Goal: Task Accomplishment & Management: Manage account settings

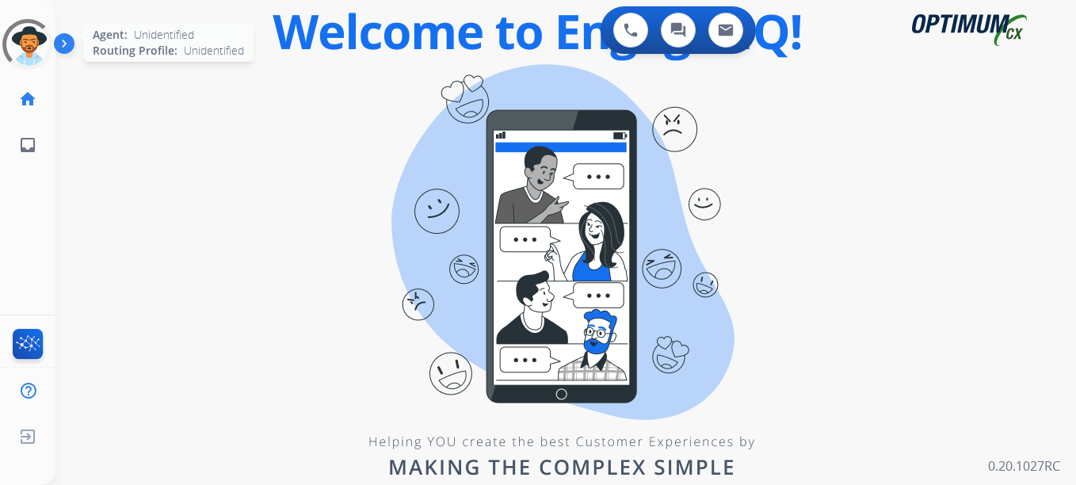
click at [40, 54] on div at bounding box center [27, 44] width 57 height 57
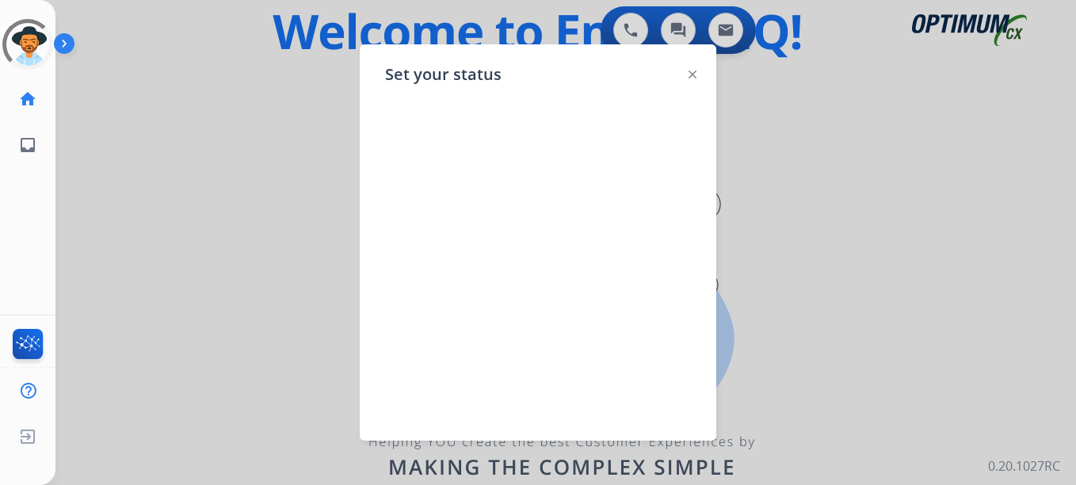
click at [345, 226] on div at bounding box center [538, 242] width 1076 height 485
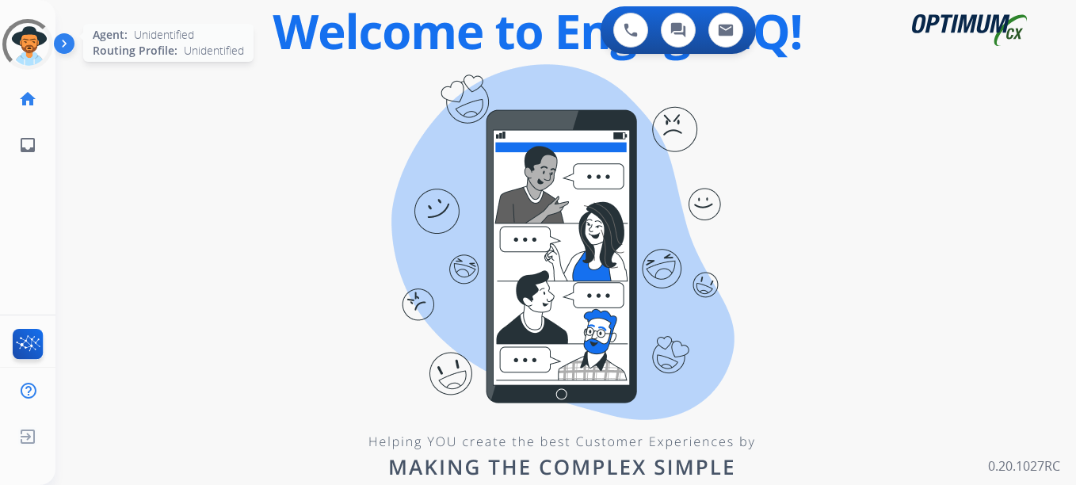
click at [7, 40] on div at bounding box center [27, 44] width 57 height 57
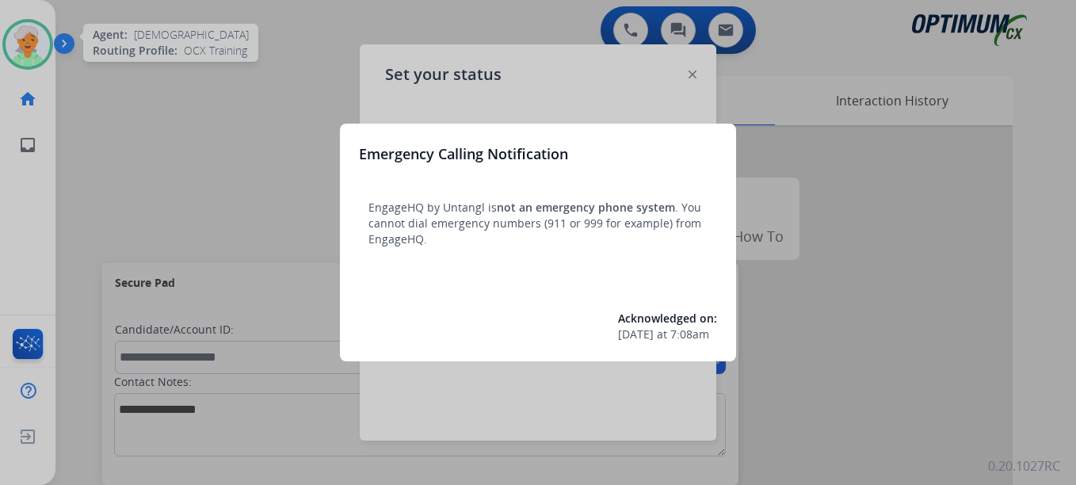
click at [32, 65] on div at bounding box center [538, 242] width 1076 height 485
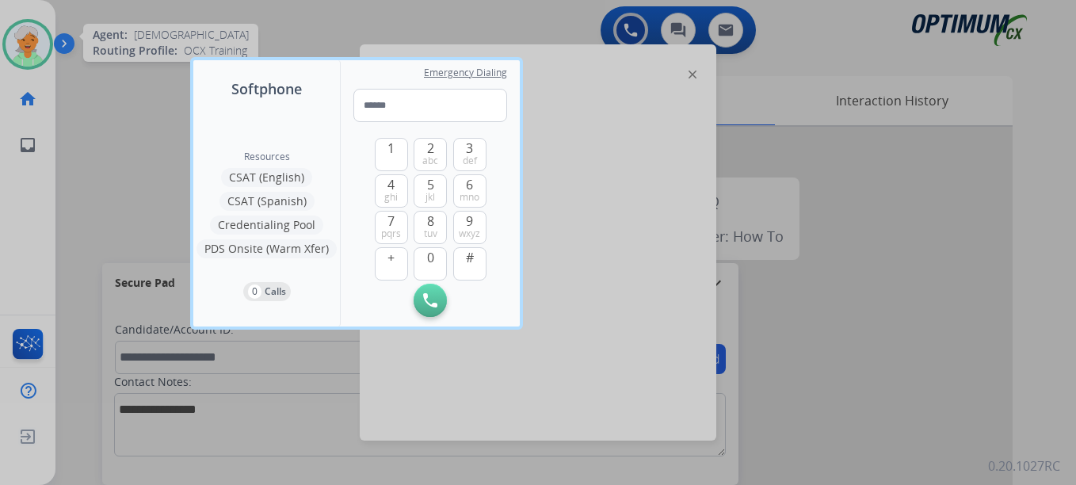
click at [32, 61] on div at bounding box center [538, 242] width 1076 height 485
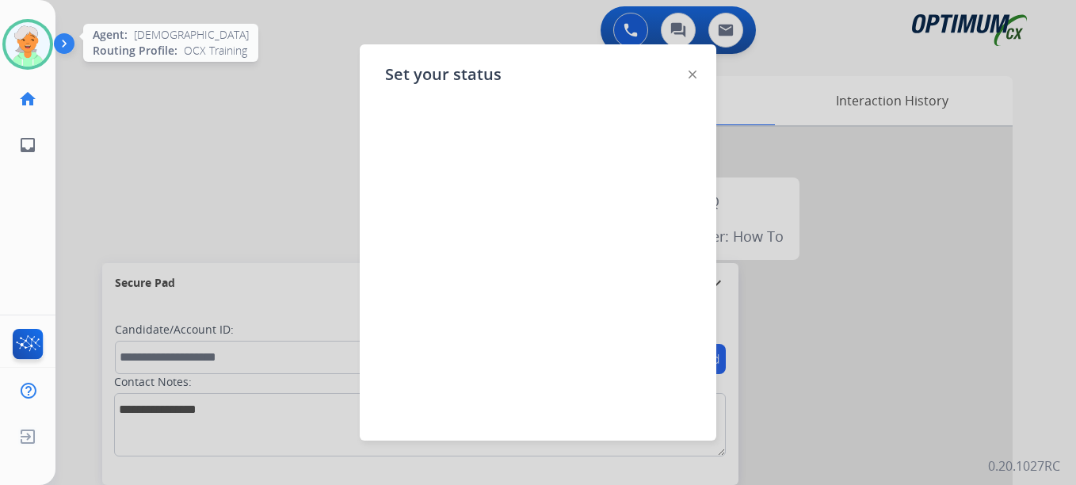
click at [25, 50] on img at bounding box center [28, 44] width 44 height 44
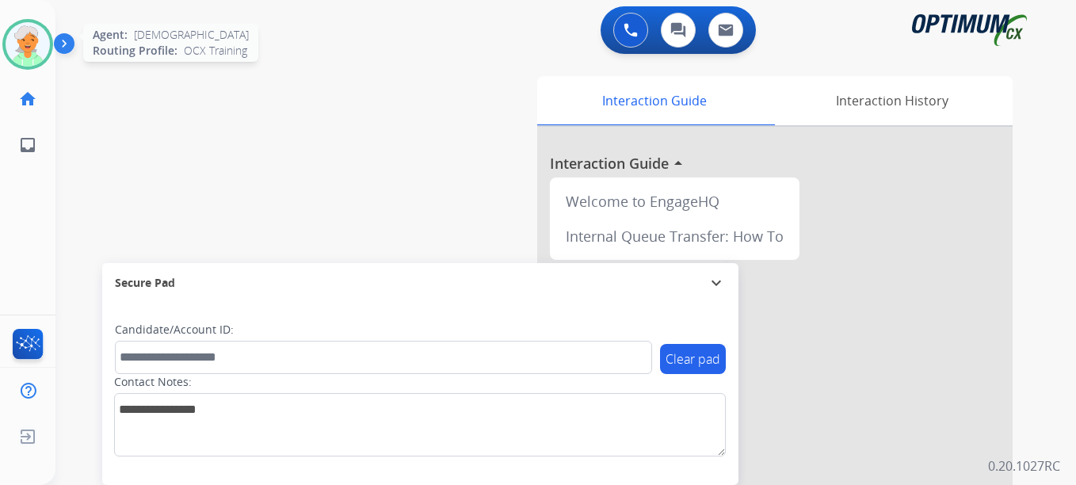
click at [37, 44] on img at bounding box center [28, 44] width 44 height 44
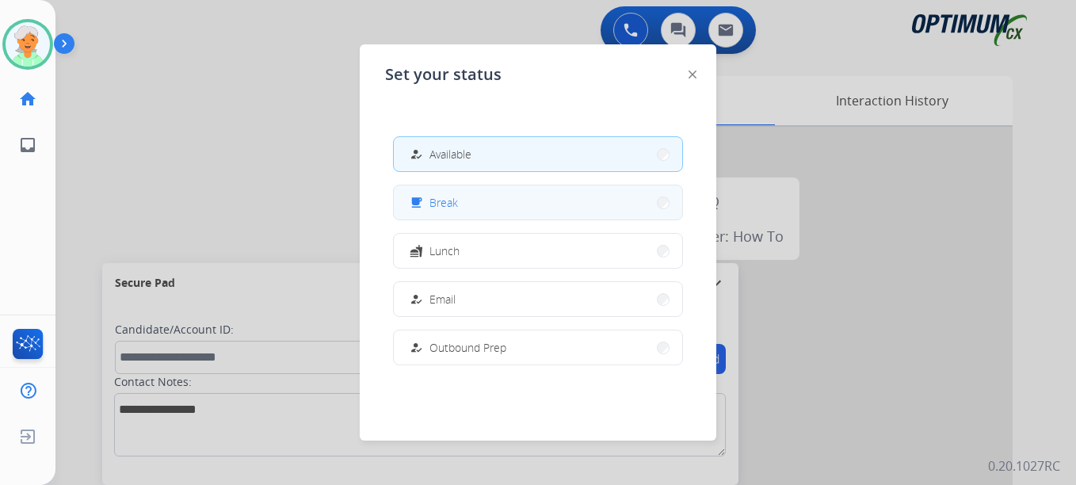
click at [399, 195] on div "free_breakfast Break" at bounding box center [538, 203] width 290 height 36
click at [425, 210] on div "free_breakfast" at bounding box center [417, 202] width 23 height 19
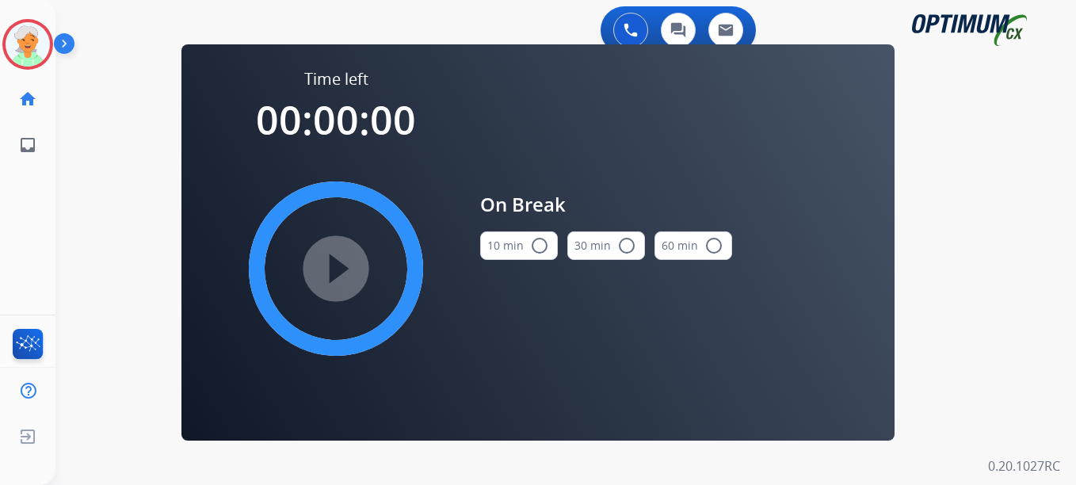
click at [534, 247] on mat-icon "radio_button_unchecked" at bounding box center [539, 245] width 19 height 19
click at [332, 269] on mat-icon "play_circle_filled" at bounding box center [335, 268] width 19 height 19
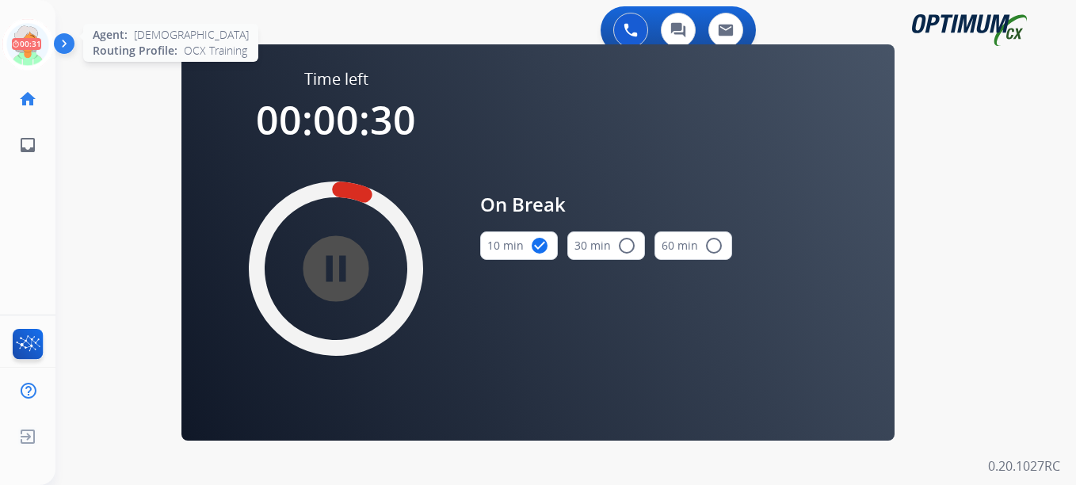
click at [24, 50] on icon at bounding box center [27, 44] width 51 height 51
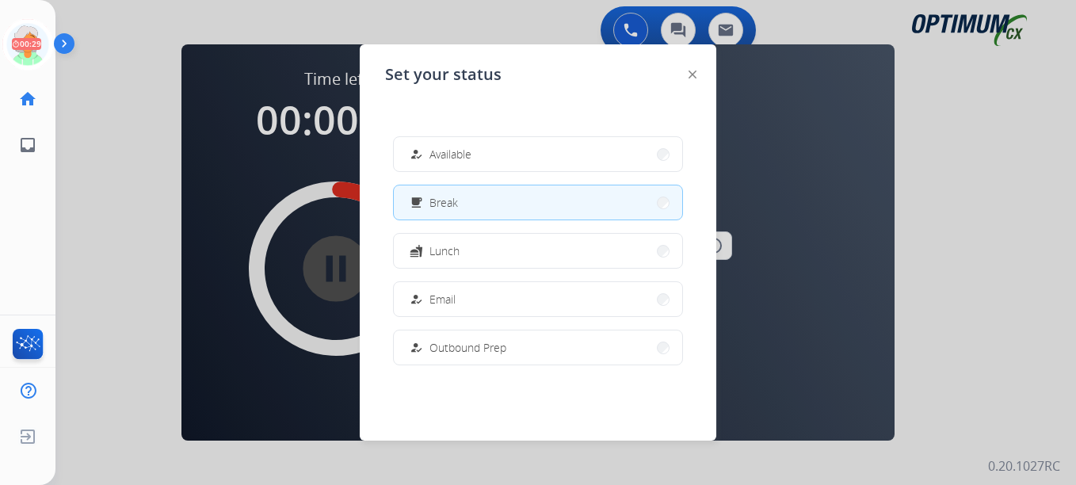
click at [483, 299] on button "how_to_reg Email" at bounding box center [538, 299] width 288 height 34
